Goal: Task Accomplishment & Management: Use online tool/utility

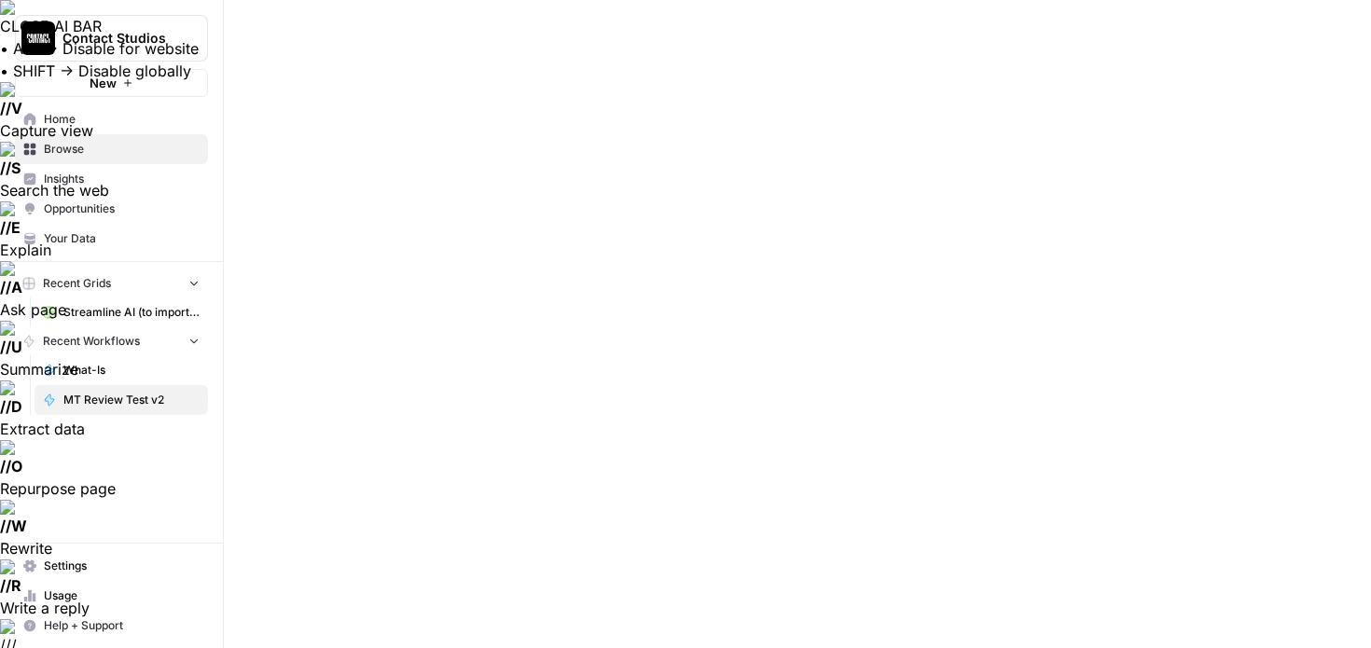
click at [90, 323] on link "Streamline AI (to import) - Streamline AI Import.csv" at bounding box center [121, 312] width 173 height 30
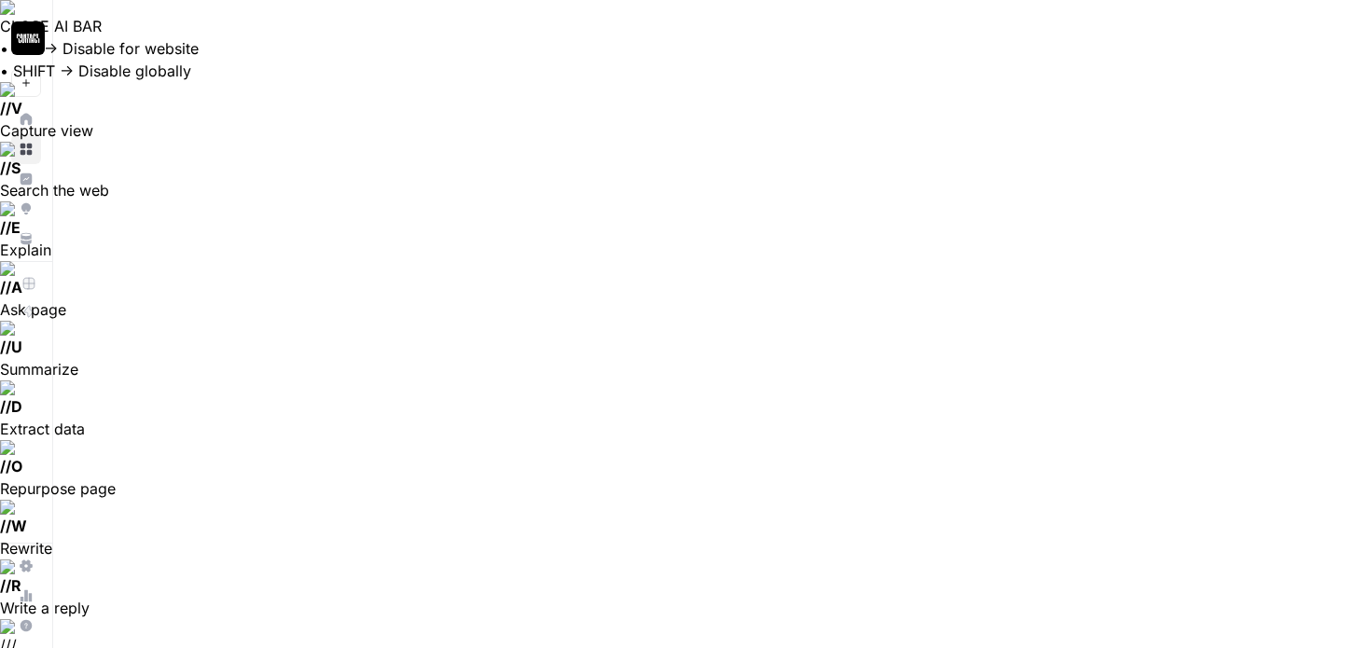
scroll to position [2643, 1181]
